Goal: Check status

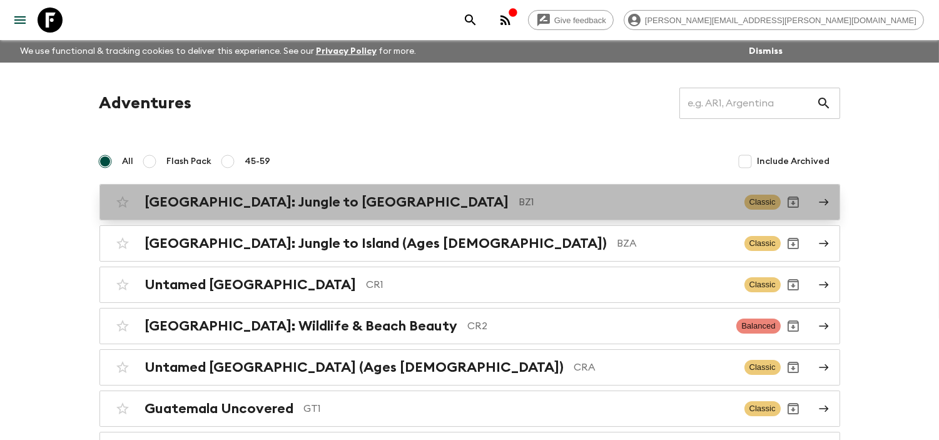
click at [519, 207] on p "BZ1" at bounding box center [626, 202] width 215 height 15
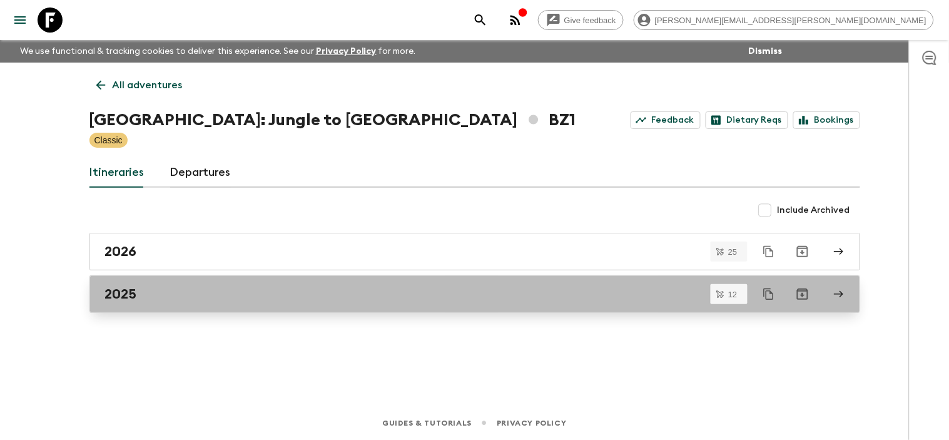
click at [299, 292] on div "2025" at bounding box center [463, 294] width 716 height 16
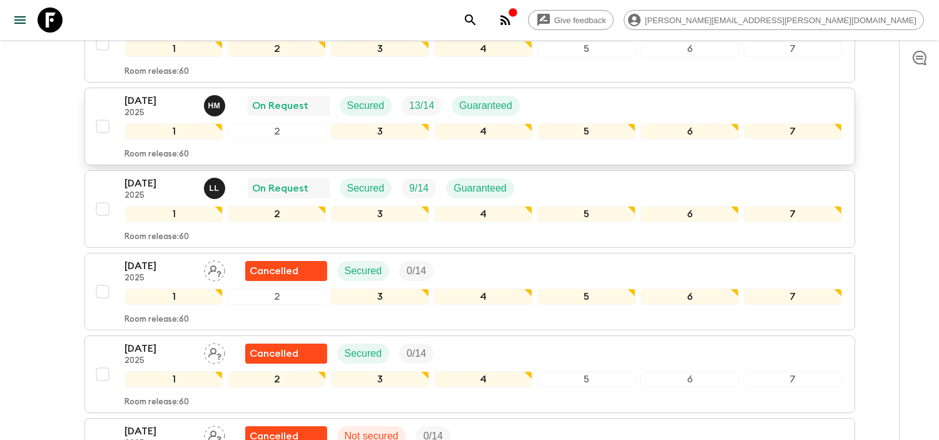
scroll to position [347, 0]
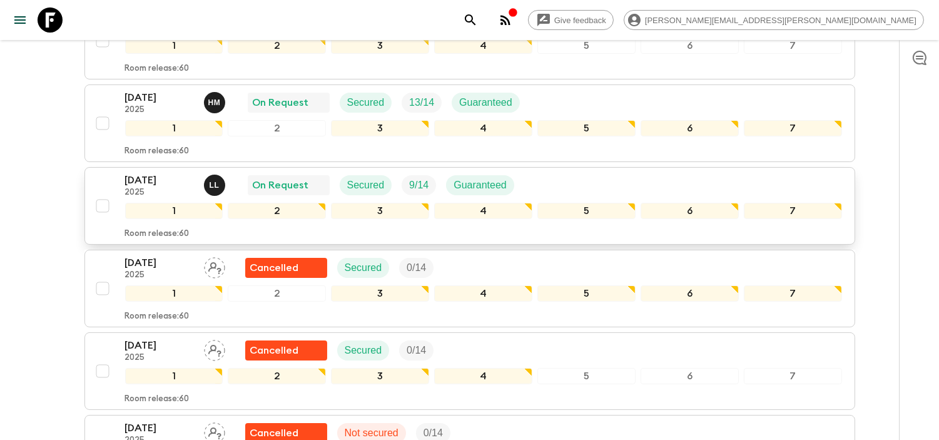
click at [173, 177] on p "[DATE]" at bounding box center [159, 180] width 69 height 15
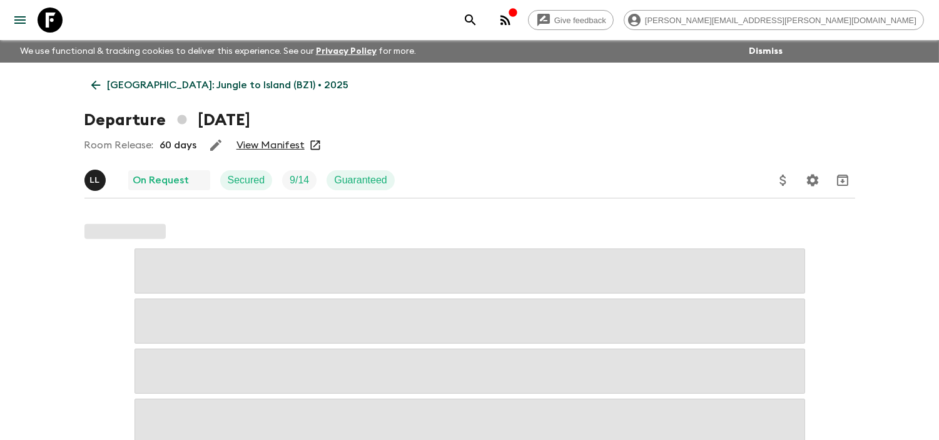
click at [254, 148] on link "View Manifest" at bounding box center [271, 145] width 68 height 13
